Goal: Navigation & Orientation: Find specific page/section

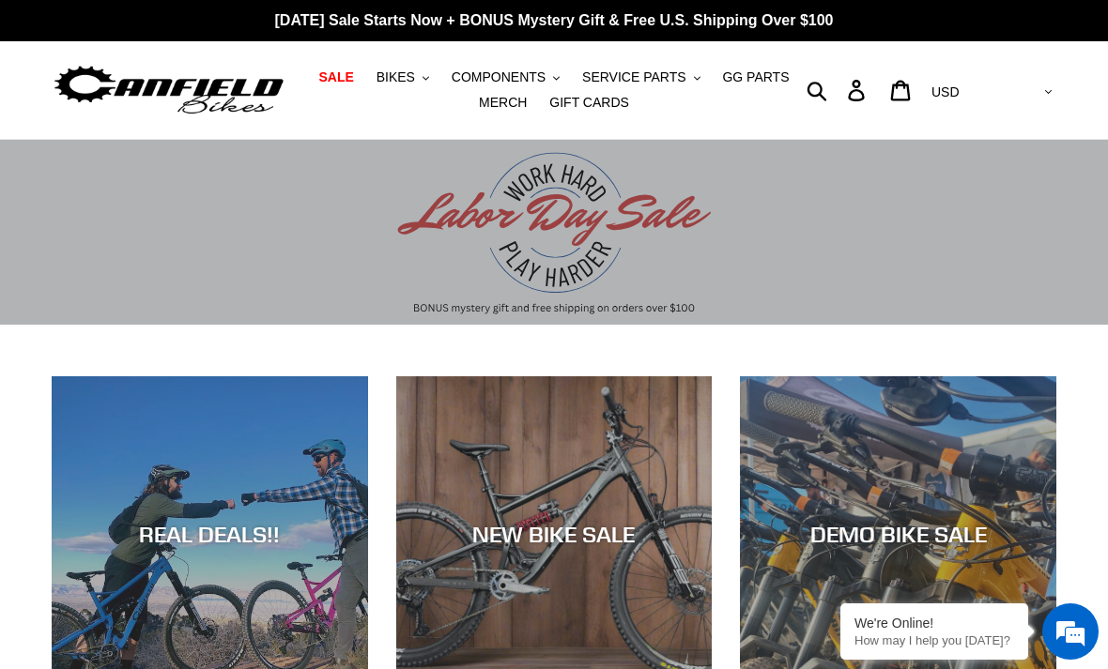
click at [403, 82] on span "BIKES" at bounding box center [395, 77] width 38 height 16
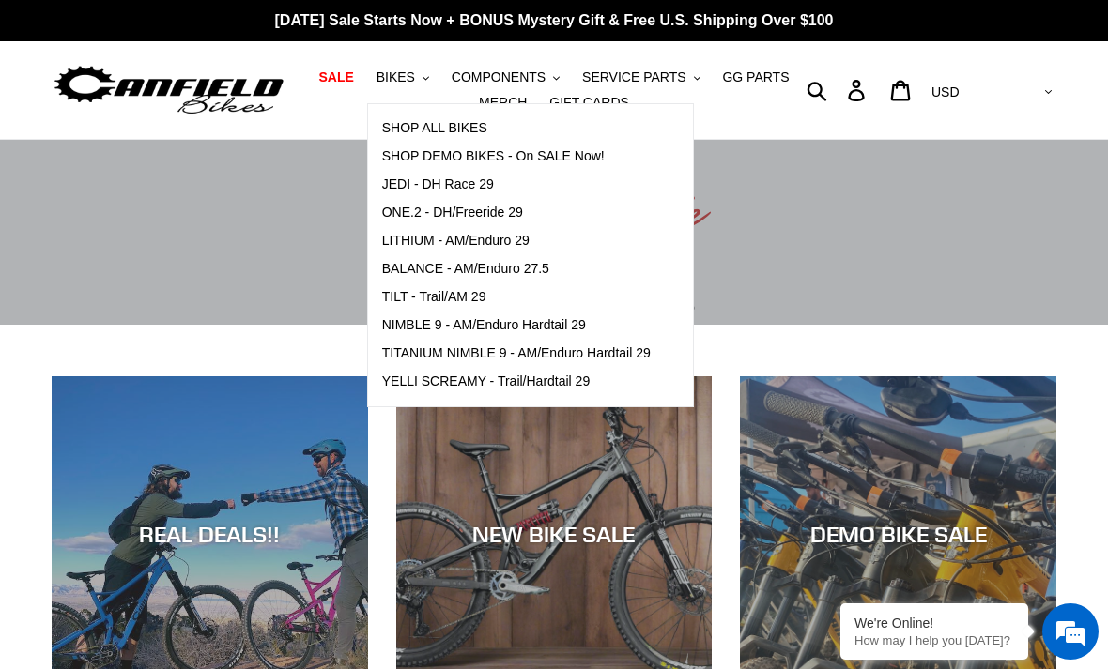
click at [421, 294] on span "TILT - Trail/AM 29" at bounding box center [434, 297] width 104 height 16
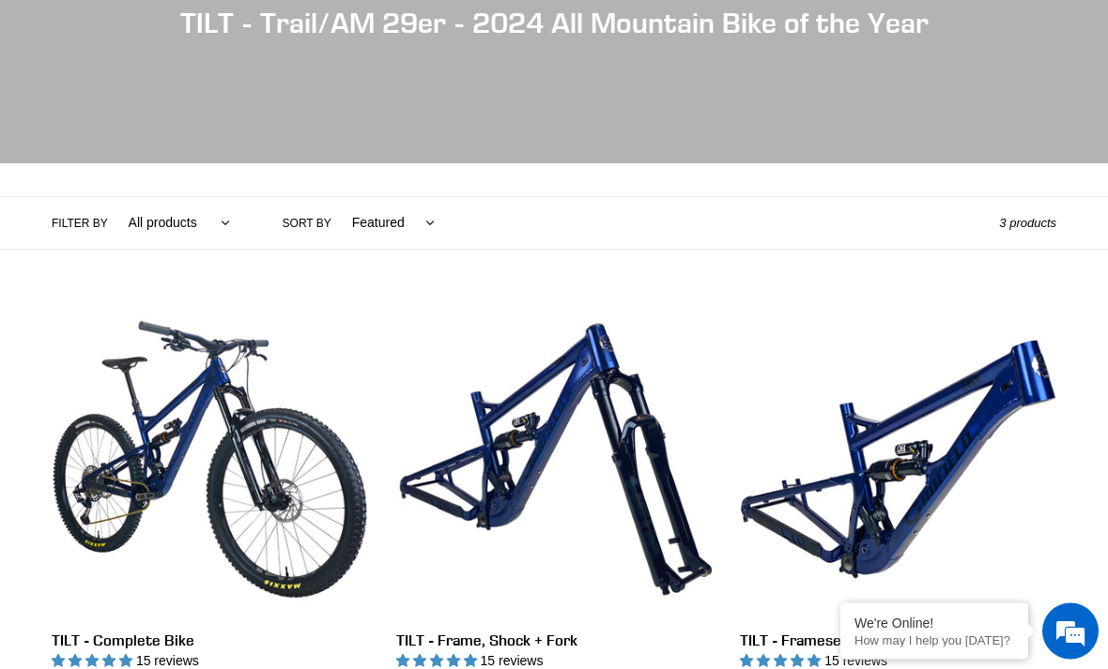
scroll to position [268, 0]
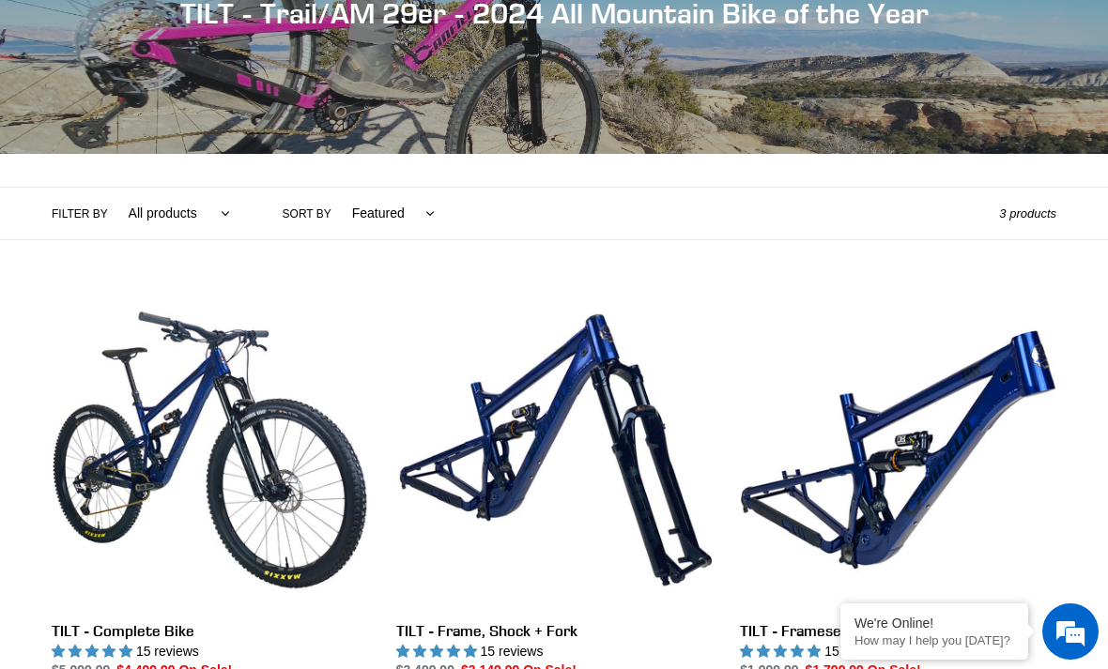
click at [519, 434] on link "TILT - Frame, Shock + Fork" at bounding box center [554, 508] width 316 height 433
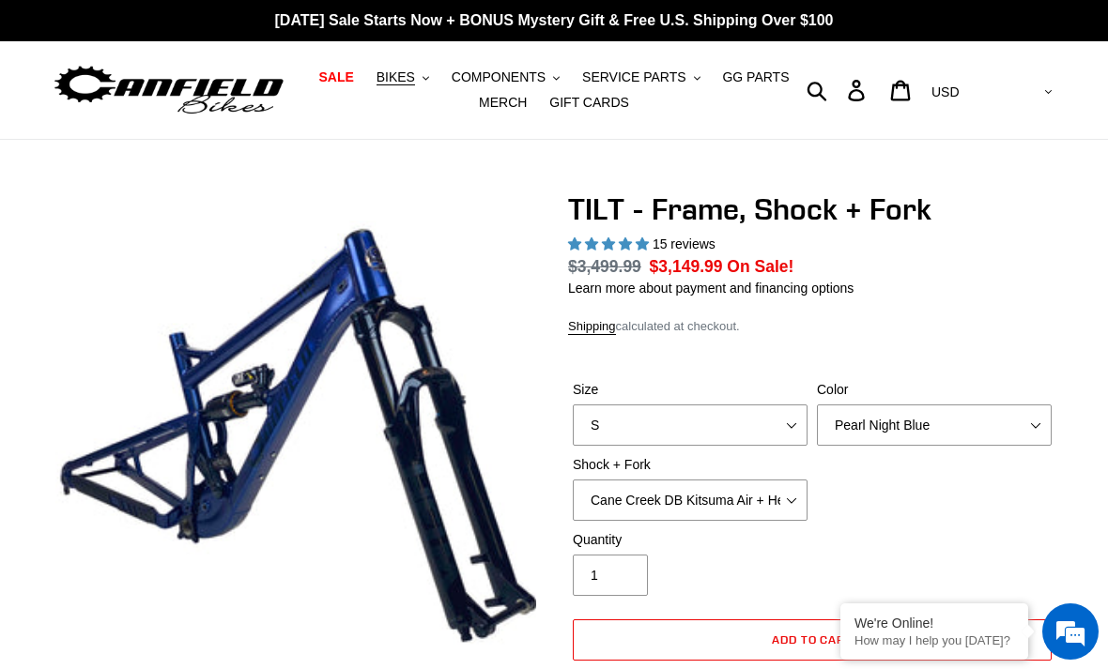
select select "highest-rating"
